Goal: Information Seeking & Learning: Compare options

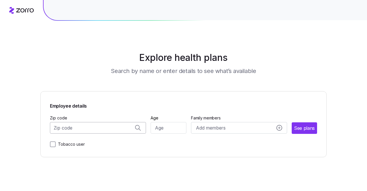
click at [79, 128] on input "Zip code" at bounding box center [98, 128] width 96 height 12
type input "02199"
click at [150, 130] on div "Zip code 02199, [GEOGRAPHIC_DATA], [GEOGRAPHIC_DATA] Age Family members Add mem…" at bounding box center [183, 124] width 267 height 20
click at [160, 130] on input "Age" at bounding box center [168, 128] width 36 height 12
click at [99, 132] on input "Zip code" at bounding box center [98, 128] width 96 height 12
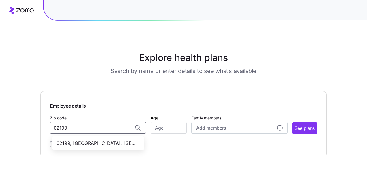
click at [103, 142] on span "02199, [GEOGRAPHIC_DATA], [GEOGRAPHIC_DATA]" at bounding box center [96, 142] width 81 height 7
type input "02199, [GEOGRAPHIC_DATA], [GEOGRAPHIC_DATA]"
click at [157, 127] on input "Age" at bounding box center [168, 128] width 36 height 12
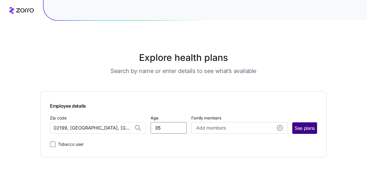
type input "35"
click at [297, 128] on span "See plans" at bounding box center [304, 127] width 20 height 7
click at [67, 133] on input "Zip code" at bounding box center [98, 128] width 96 height 12
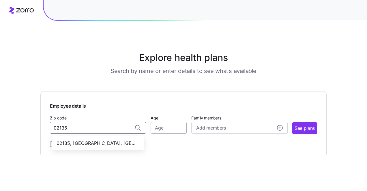
type input "02135"
click at [165, 128] on input "Age" at bounding box center [168, 128] width 36 height 12
click at [97, 125] on input "Zip code" at bounding box center [98, 128] width 96 height 12
click at [89, 142] on span "02135, [GEOGRAPHIC_DATA], [GEOGRAPHIC_DATA]" at bounding box center [96, 142] width 81 height 7
type input "02135, [GEOGRAPHIC_DATA], [GEOGRAPHIC_DATA]"
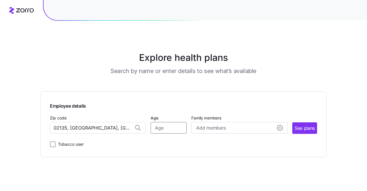
click at [159, 128] on input "Age" at bounding box center [168, 128] width 36 height 12
type input "35"
click at [299, 125] on span "See plans" at bounding box center [304, 127] width 20 height 7
